Goal: Task Accomplishment & Management: Use online tool/utility

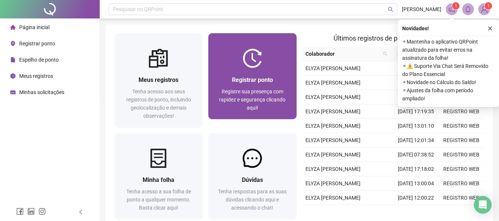
click at [274, 65] on div at bounding box center [253, 58] width 88 height 19
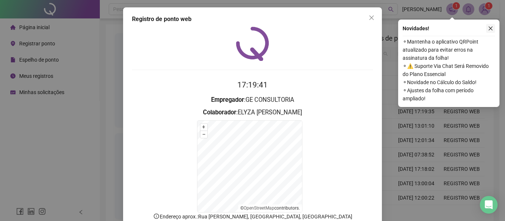
click at [492, 29] on icon "close" at bounding box center [490, 28] width 5 height 5
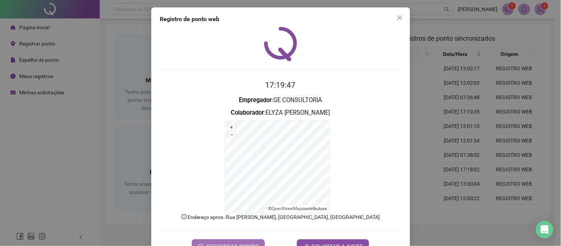
click at [225, 241] on button "REGISTRAR PONTO" at bounding box center [228, 246] width 73 height 15
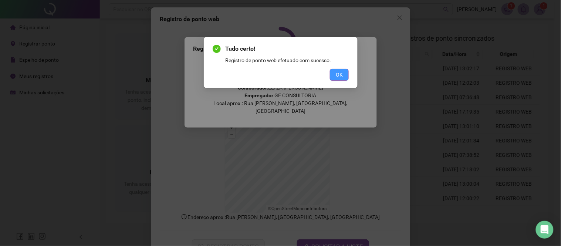
click at [343, 75] on button "OK" at bounding box center [339, 75] width 19 height 12
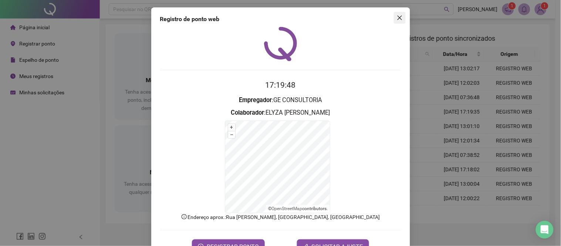
click at [397, 19] on icon "close" at bounding box center [400, 18] width 6 height 6
